Goal: Check status: Check status

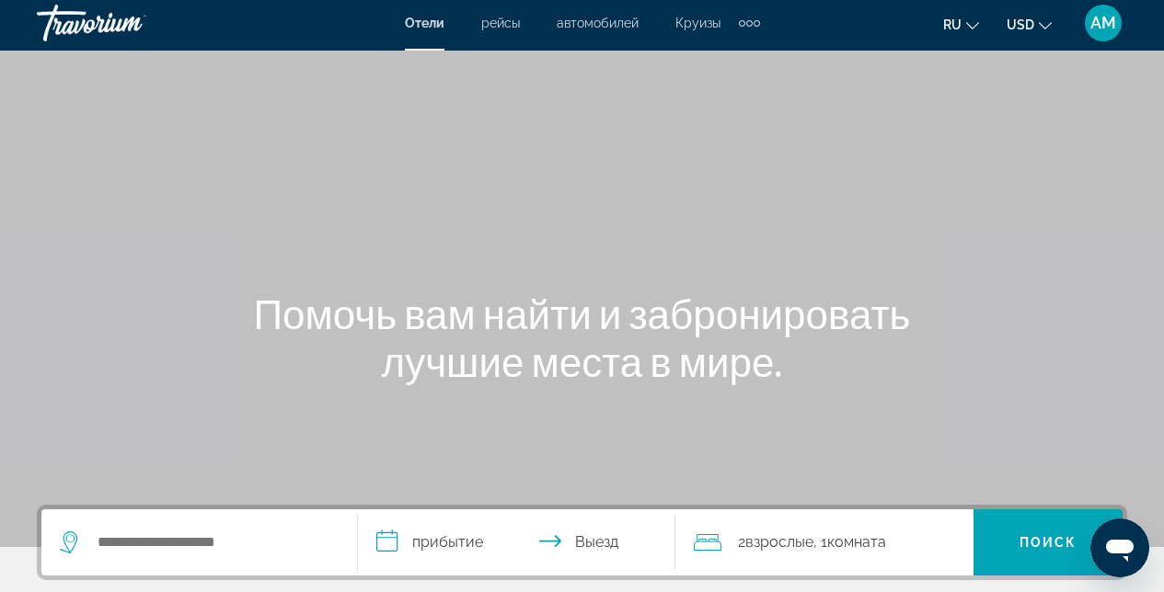
scroll to position [10, 0]
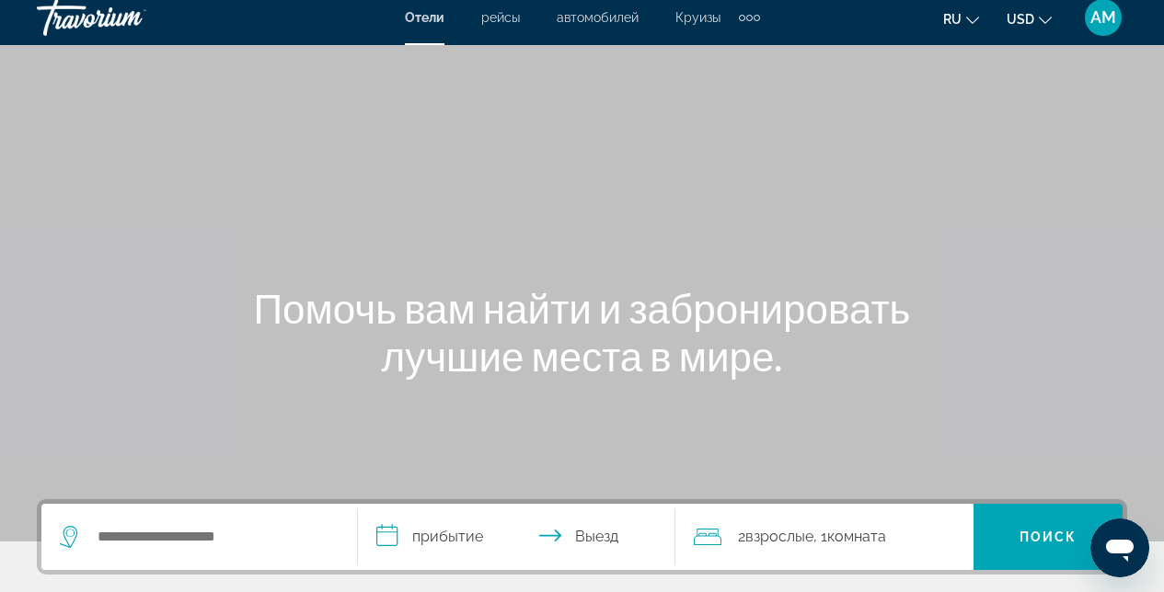
click at [1110, 17] on span "AM" at bounding box center [1103, 17] width 26 height 18
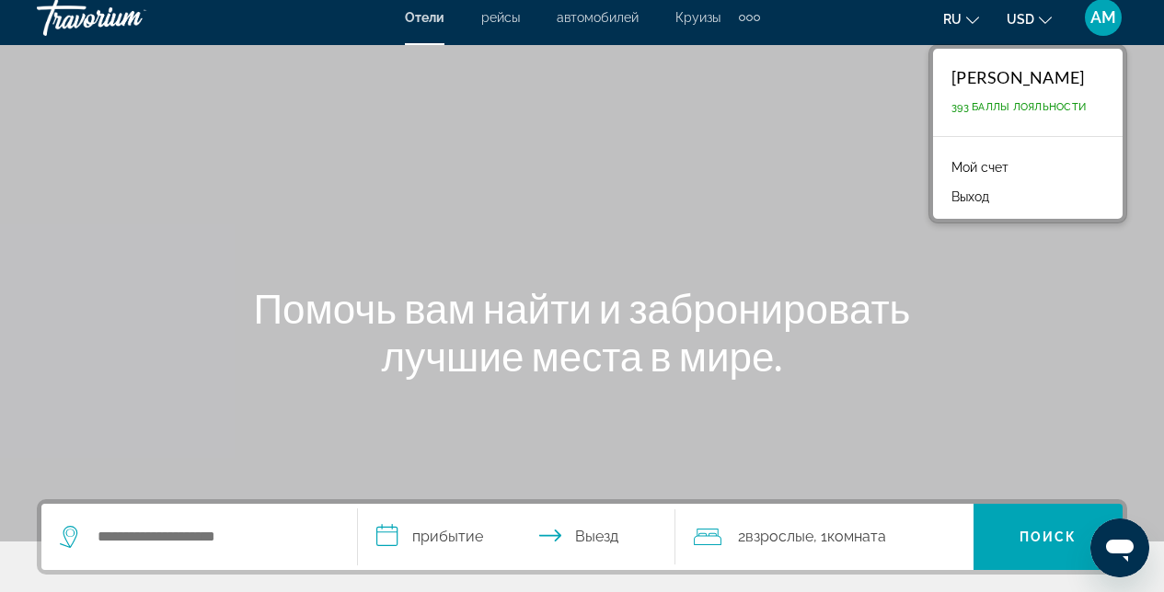
click at [973, 167] on link "Мой счет" at bounding box center [979, 167] width 75 height 24
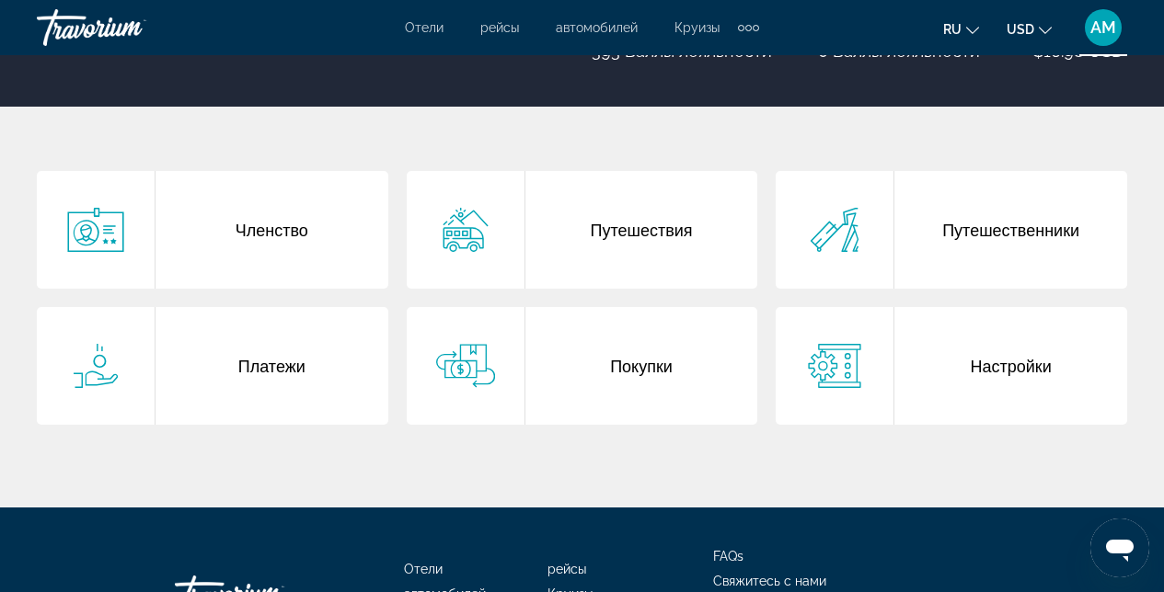
scroll to position [390, 0]
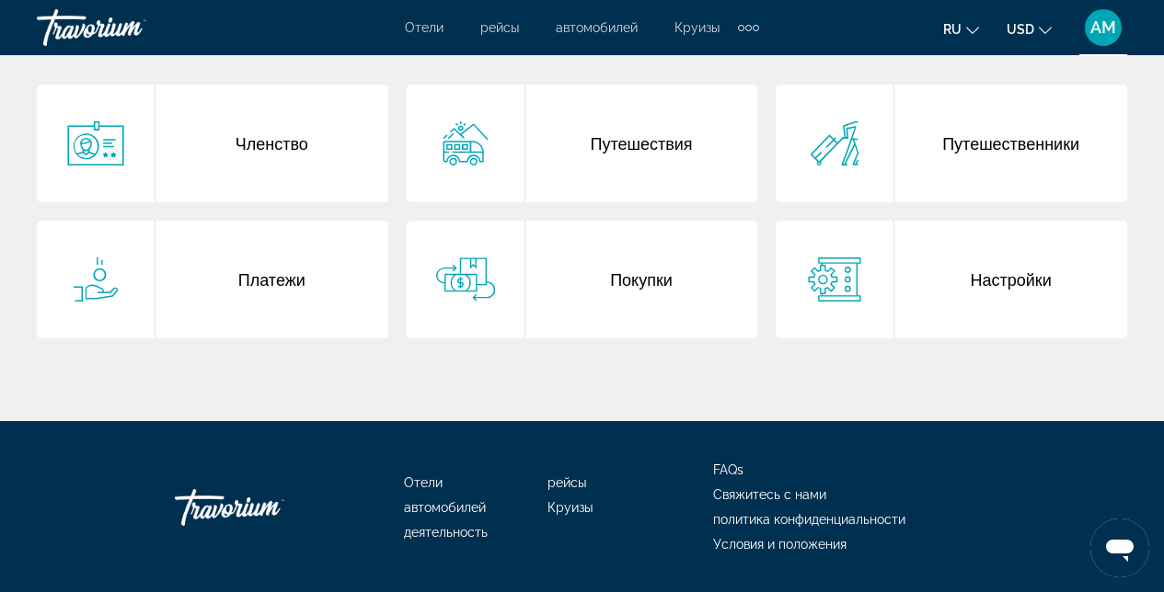
click at [666, 161] on div "Путешествия" at bounding box center [641, 144] width 233 height 118
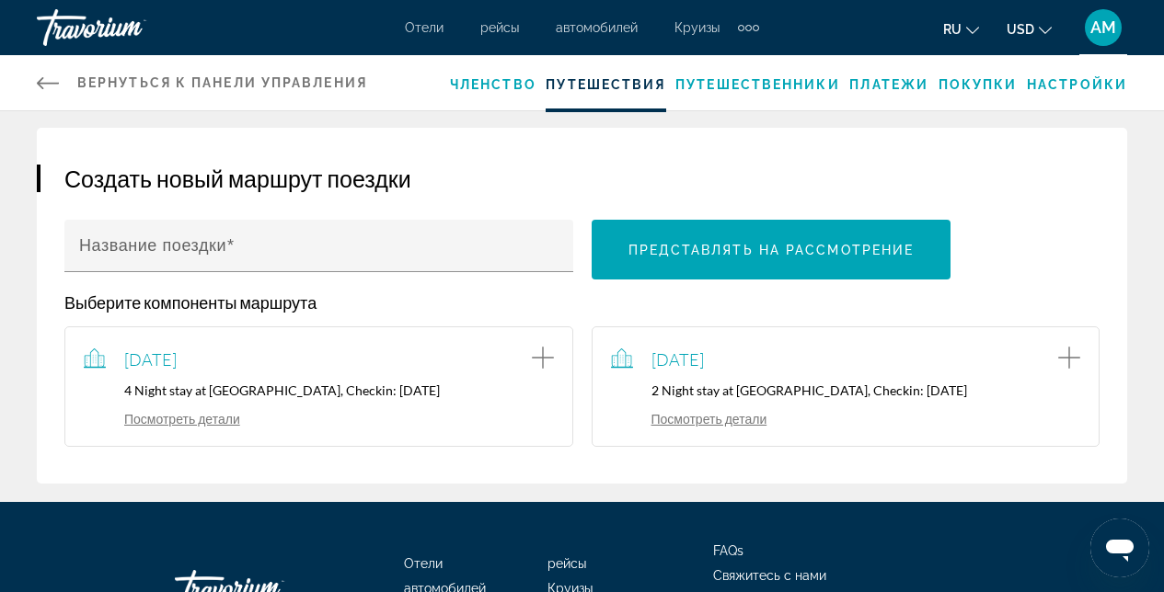
scroll to position [169, 0]
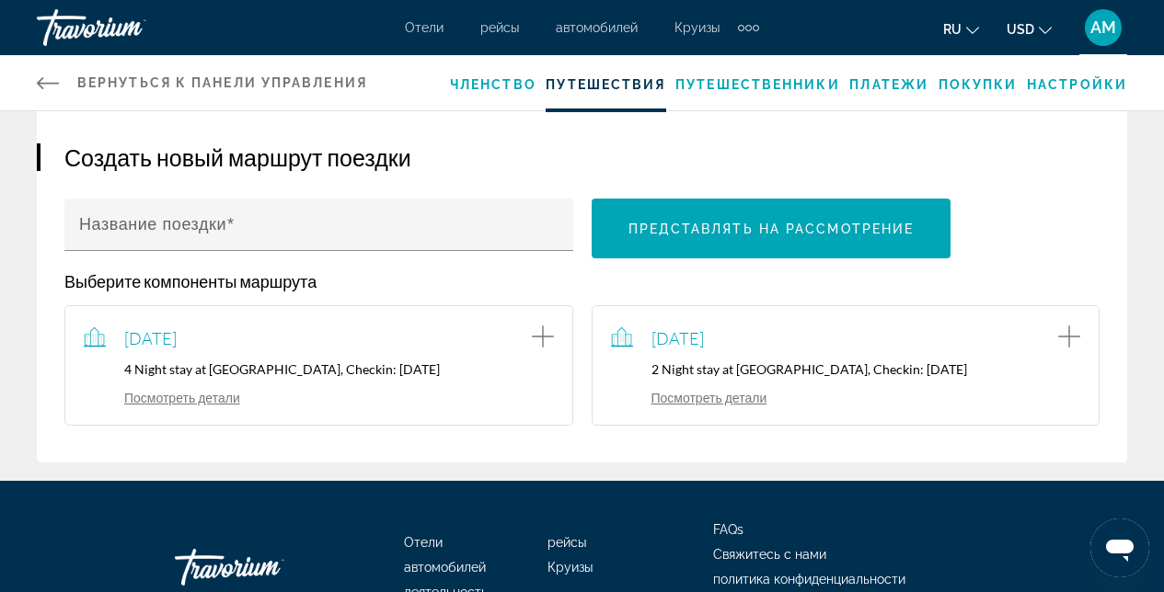
click at [727, 398] on link "Посмотреть детали" at bounding box center [689, 398] width 156 height 16
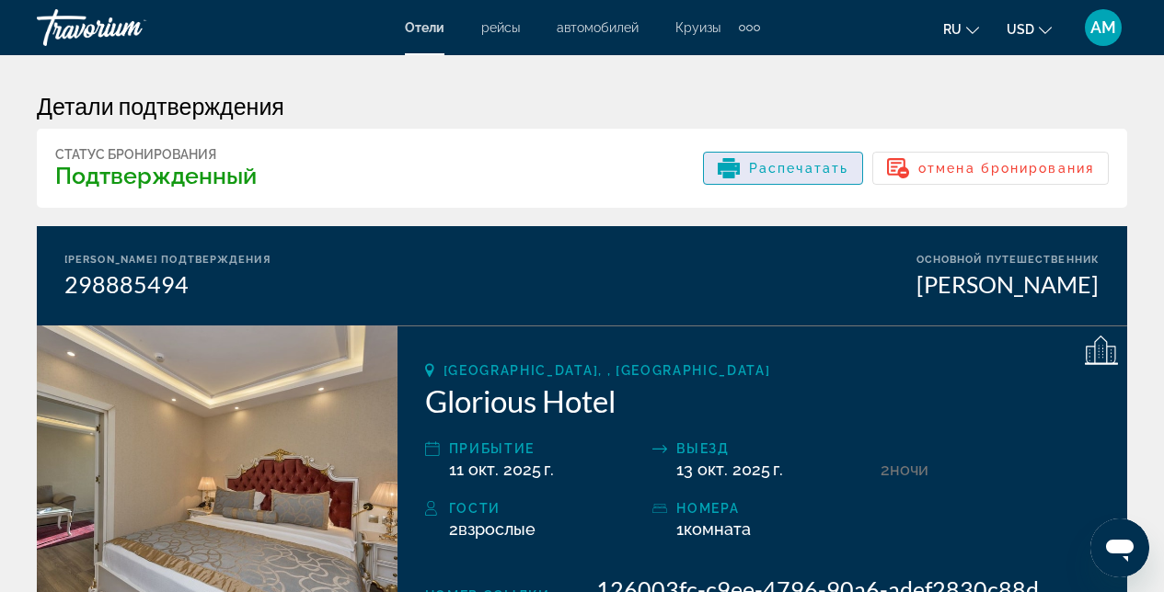
click at [791, 178] on div "Распечатать" at bounding box center [783, 168] width 131 height 22
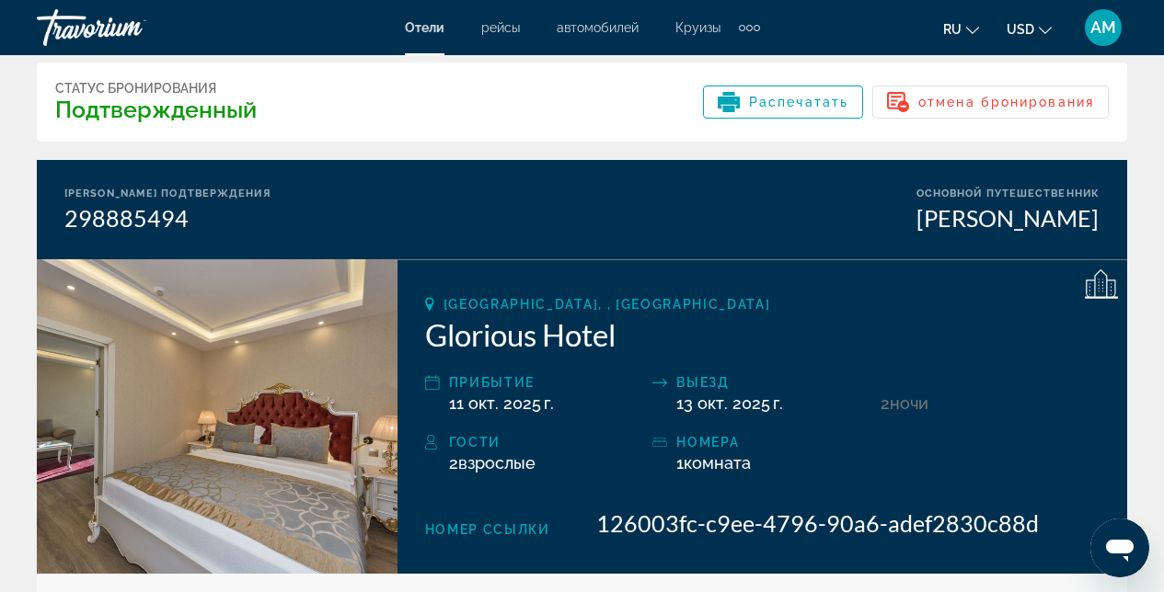
scroll to position [72, 0]
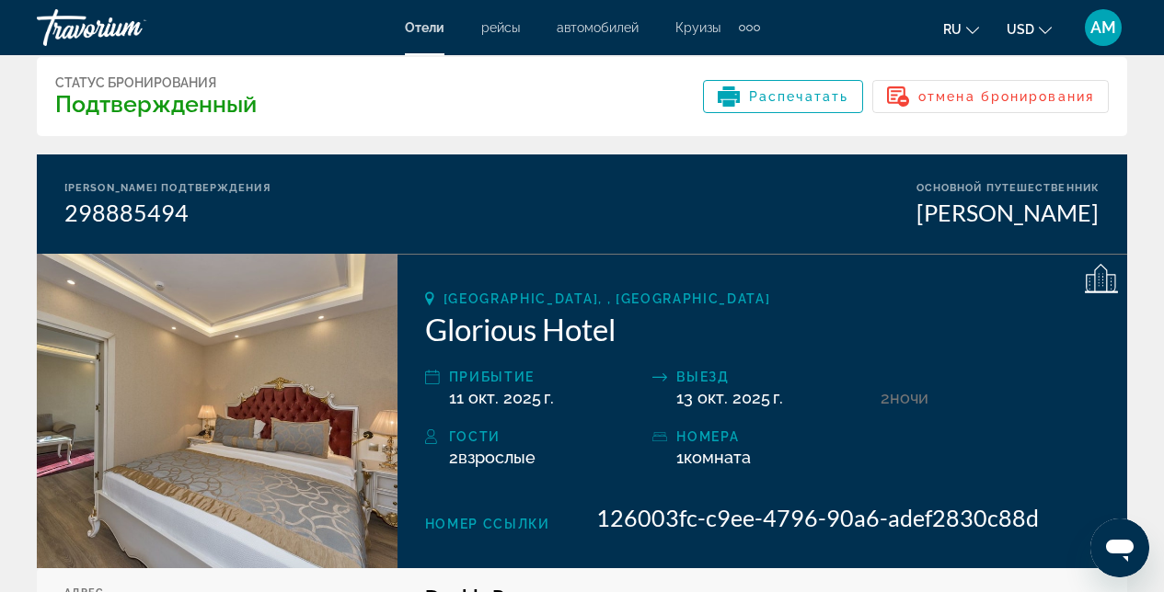
click at [703, 529] on span "126003fc-c9ee-4796-90a6-adef2830c88d" at bounding box center [817, 518] width 442 height 28
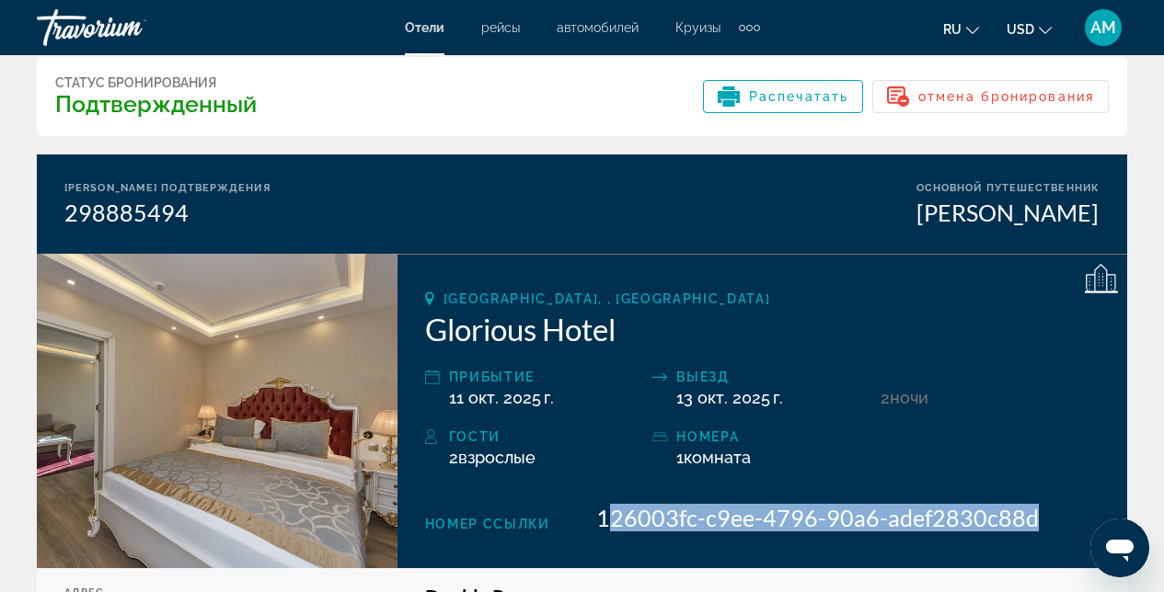
drag, startPoint x: 1033, startPoint y: 523, endPoint x: 613, endPoint y: 511, distance: 420.6
click at [613, 511] on div "Номер ссылки 126003fc-c9ee-4796-90a6-adef2830c88d" at bounding box center [762, 518] width 674 height 28
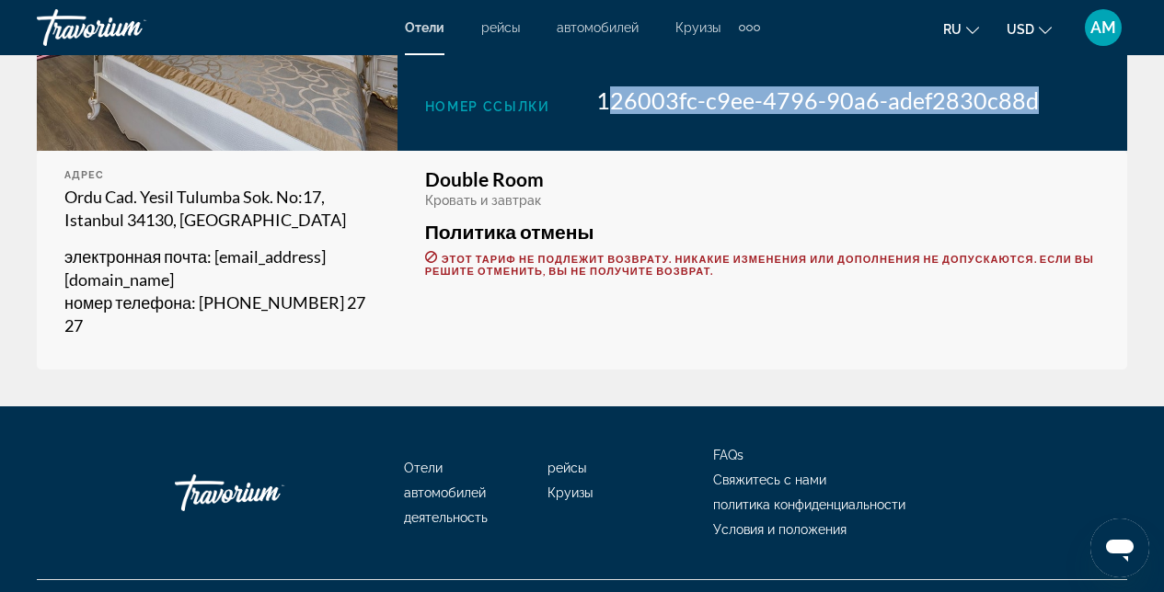
scroll to position [477, 0]
